Goal: Task Accomplishment & Management: Manage account settings

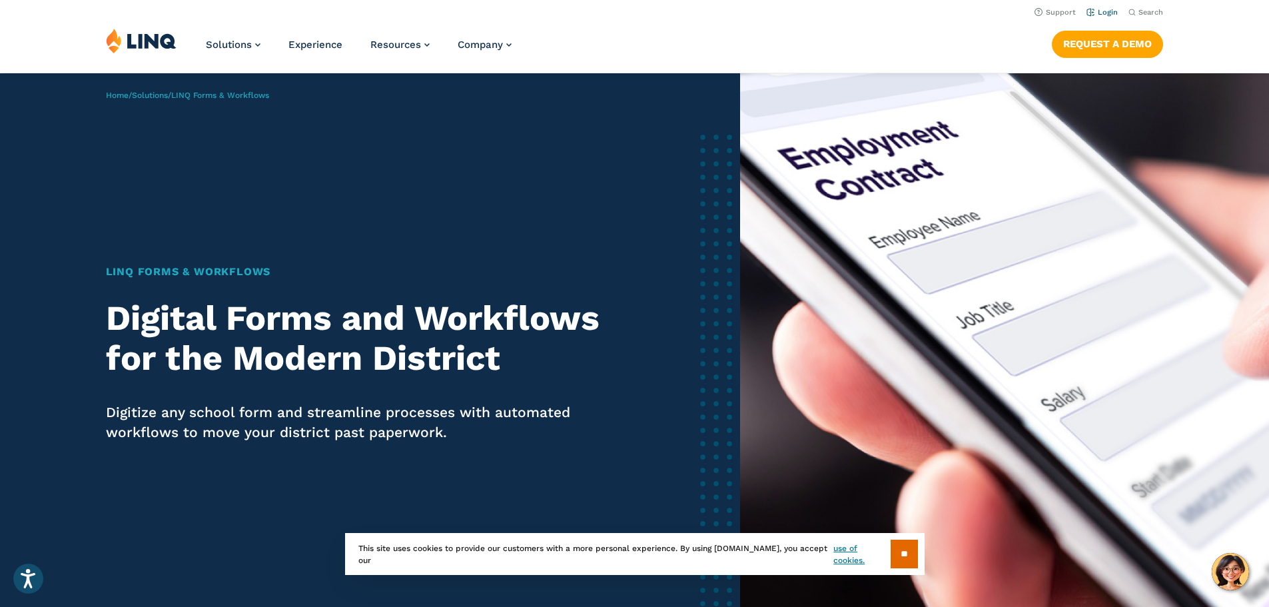
click at [1105, 12] on link "Login" at bounding box center [1102, 12] width 31 height 9
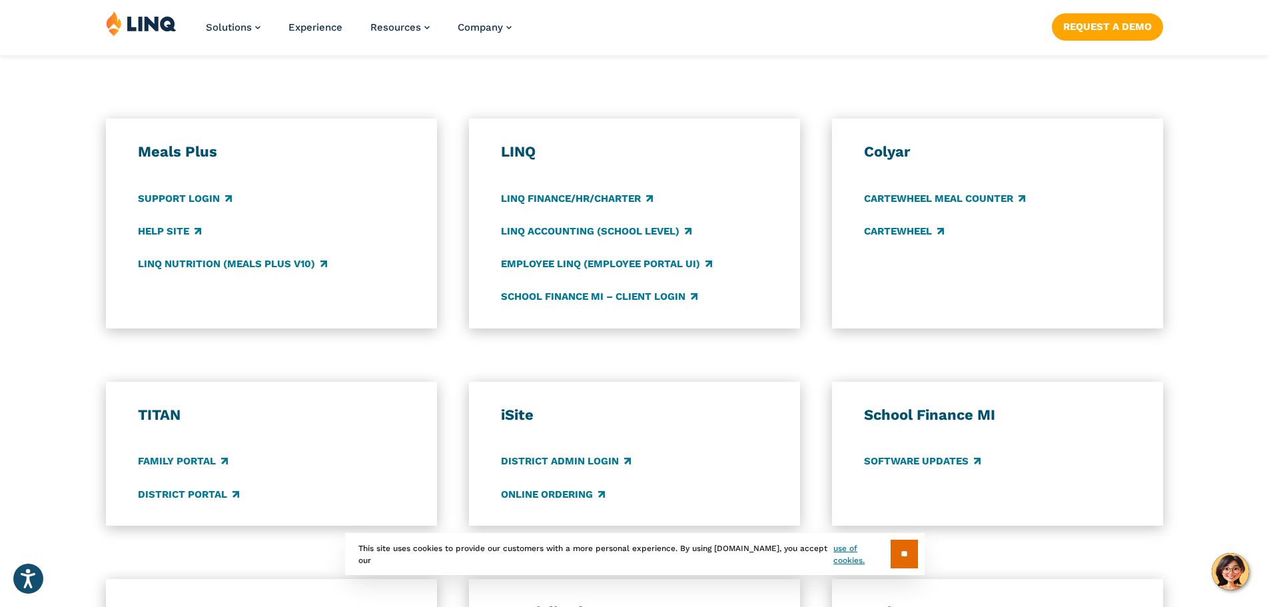
scroll to position [733, 0]
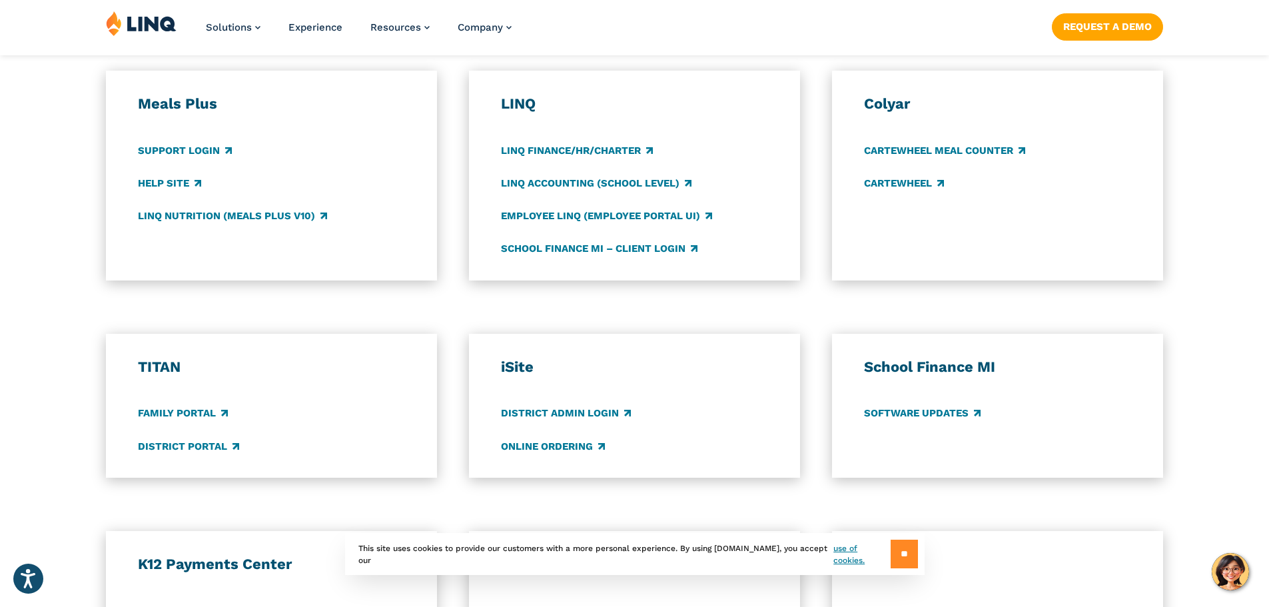
click at [897, 562] on input "**" at bounding box center [904, 554] width 27 height 29
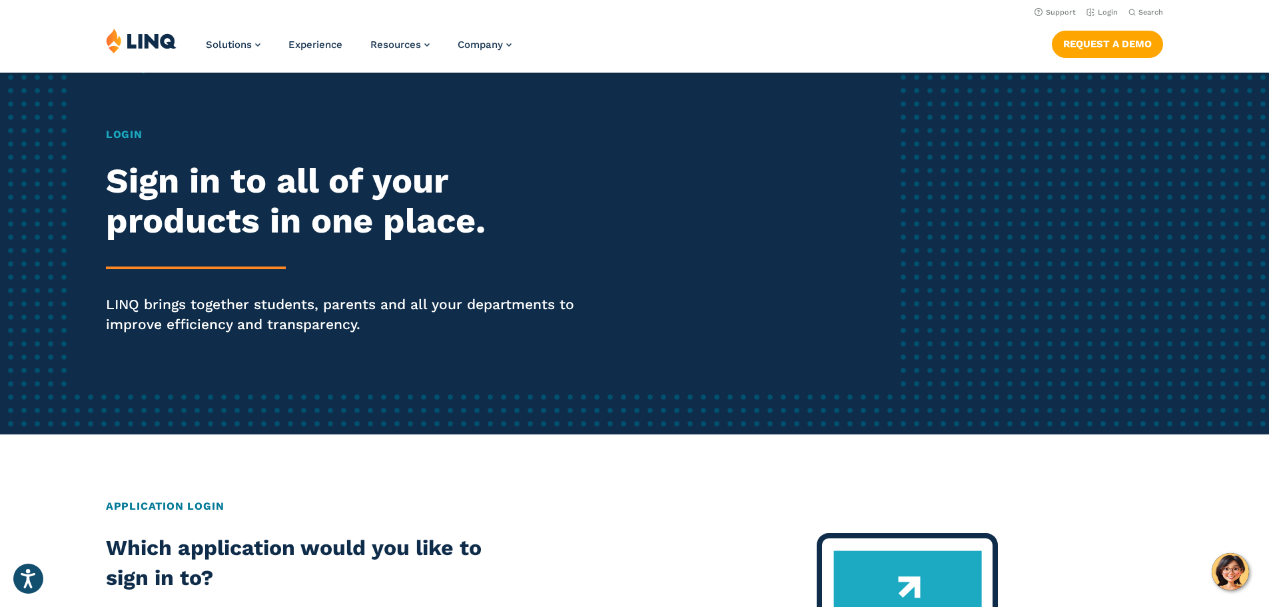
scroll to position [0, 0]
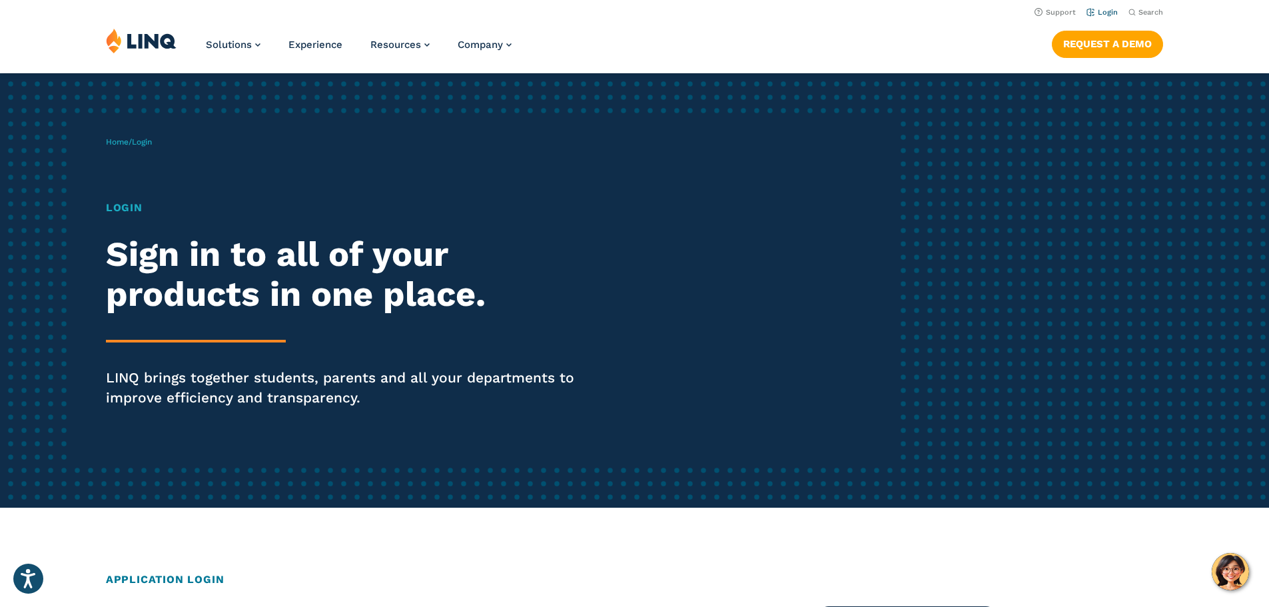
click at [1100, 15] on link "Login" at bounding box center [1102, 12] width 31 height 9
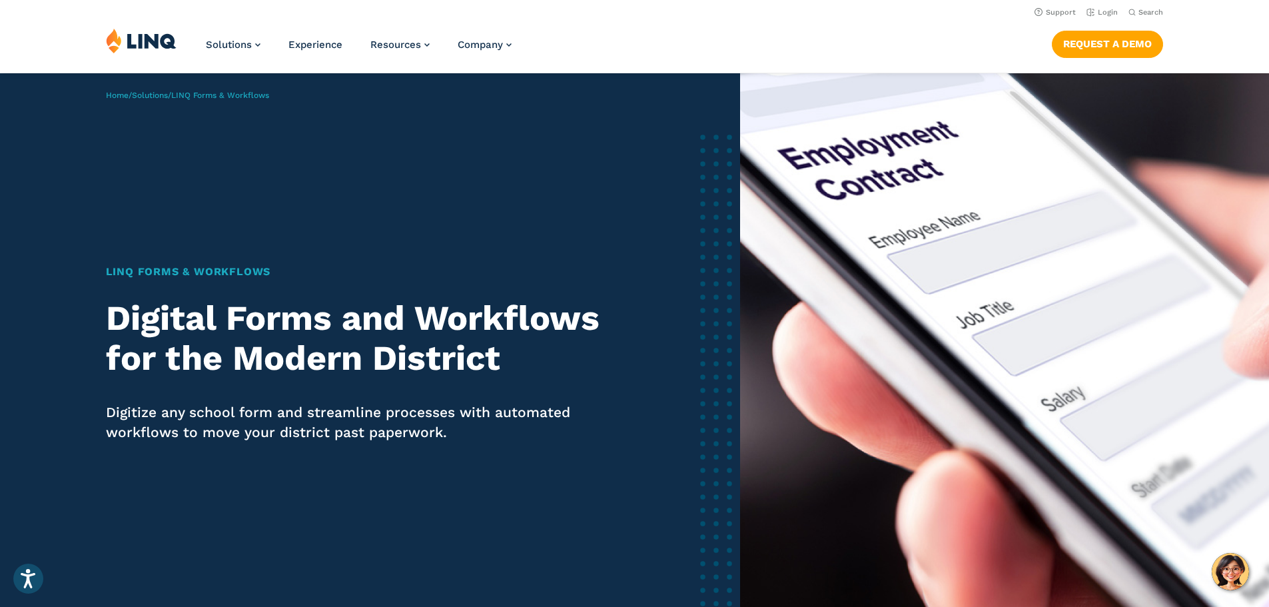
click at [161, 34] on img at bounding box center [141, 40] width 71 height 25
click at [1101, 11] on link "Login" at bounding box center [1102, 12] width 31 height 9
